Goal: Find specific page/section: Find specific page/section

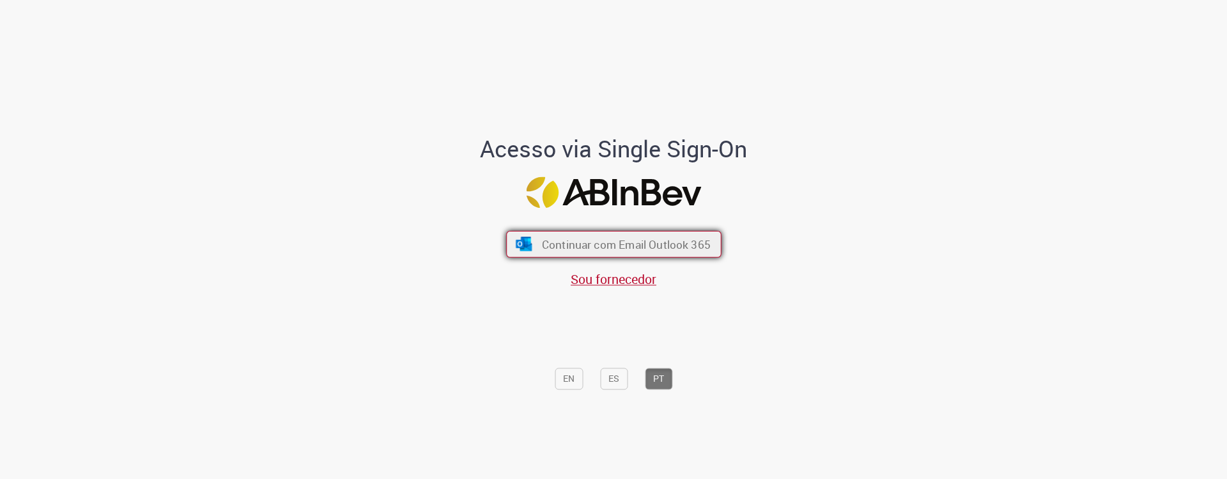
click at [610, 246] on span "Continuar com Email Outlook 365" at bounding box center [625, 244] width 169 height 15
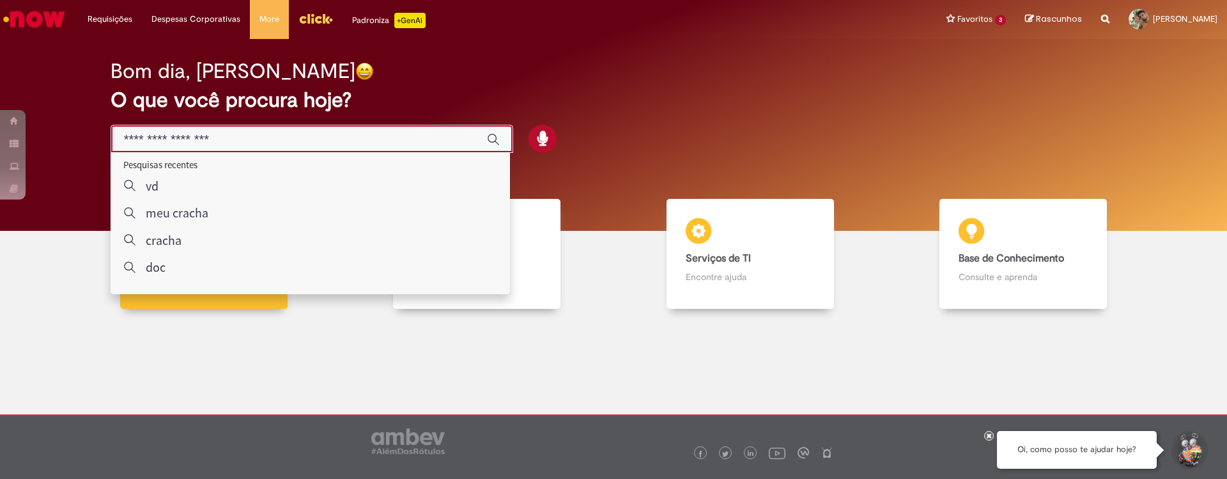
click at [390, 140] on input "Basta digitar aqui" at bounding box center [299, 139] width 350 height 15
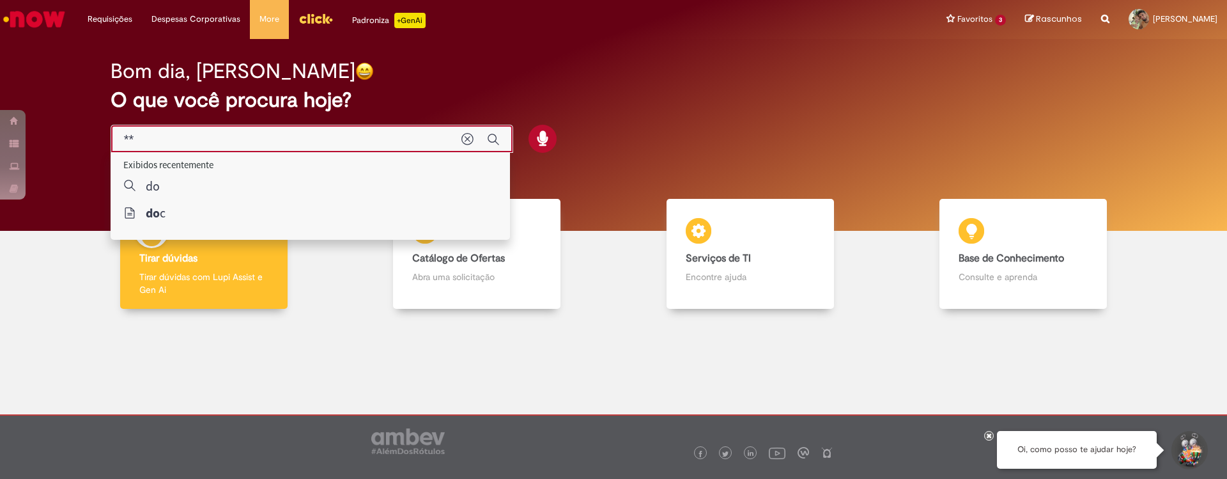
type input "***"
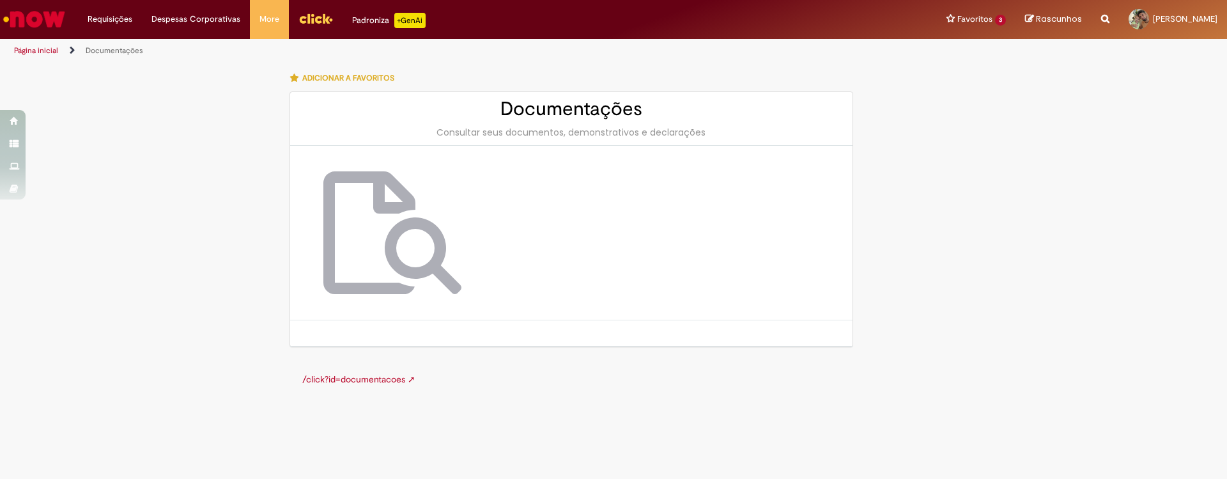
click at [363, 378] on link "/click?id=documentacoes ➚" at bounding box center [358, 379] width 113 height 12
